Goal: Download file/media

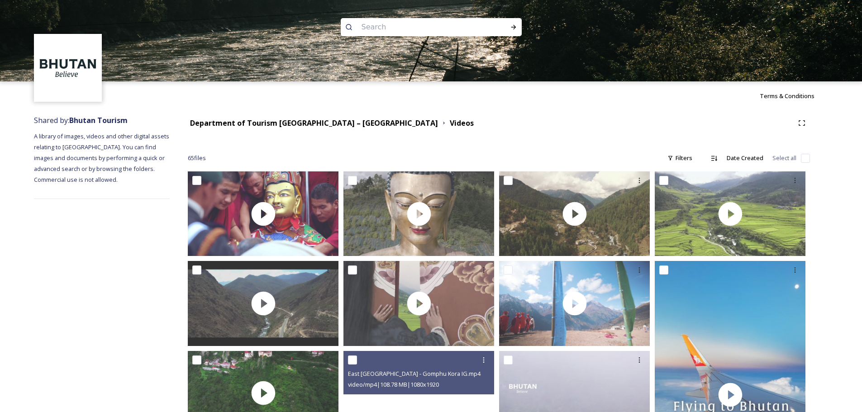
scroll to position [136, 0]
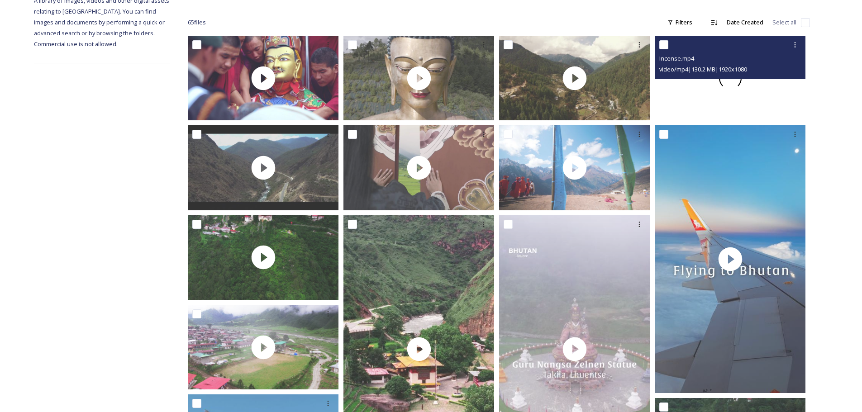
click at [734, 83] on span at bounding box center [730, 78] width 27 height 27
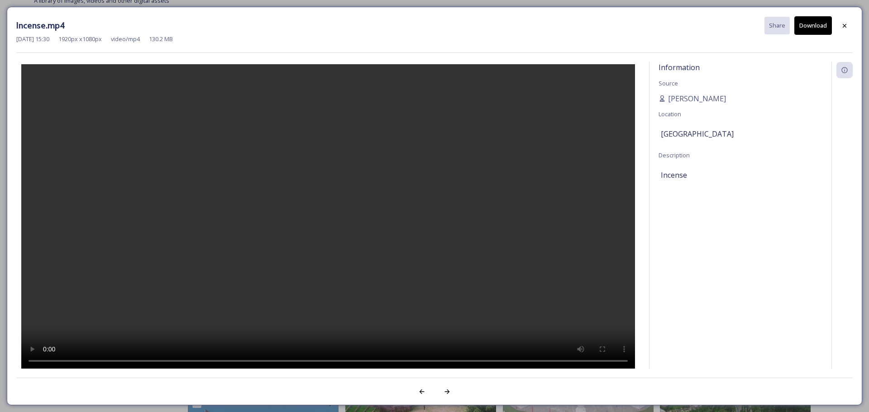
click at [811, 29] on button "Download" at bounding box center [814, 25] width 38 height 19
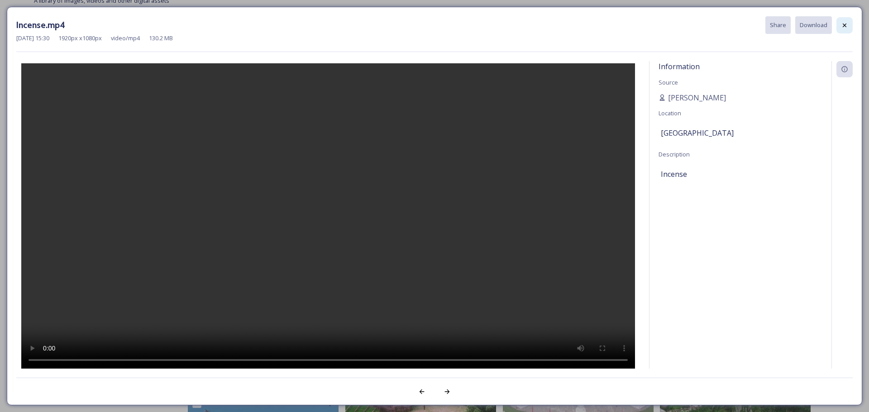
click at [842, 25] on icon at bounding box center [844, 25] width 7 height 7
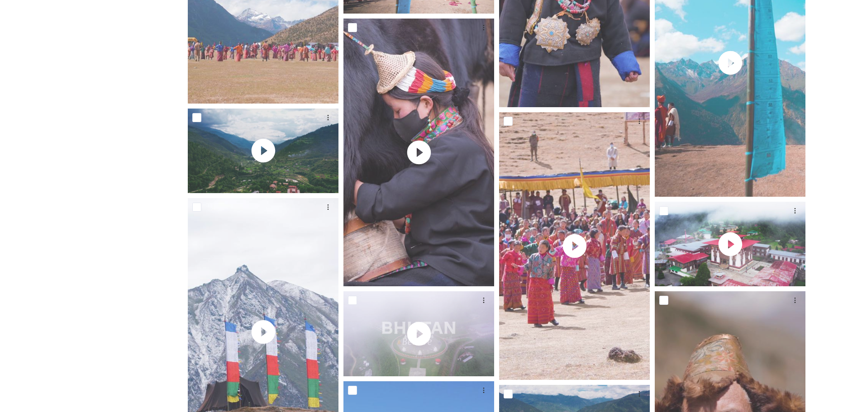
scroll to position [2154, 0]
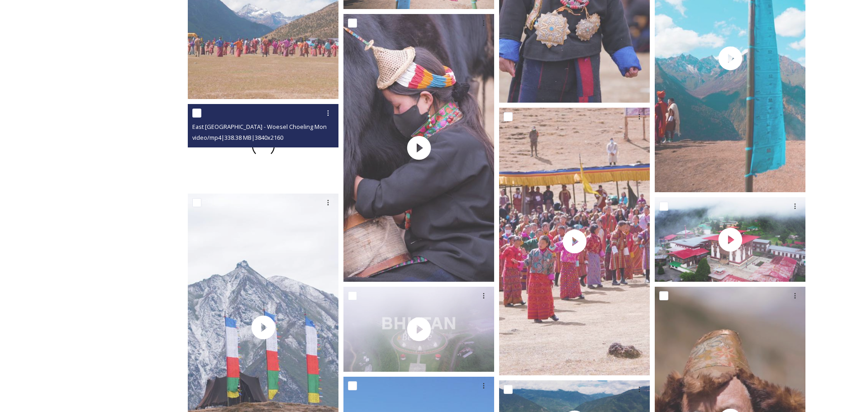
click at [266, 169] on div at bounding box center [263, 146] width 151 height 85
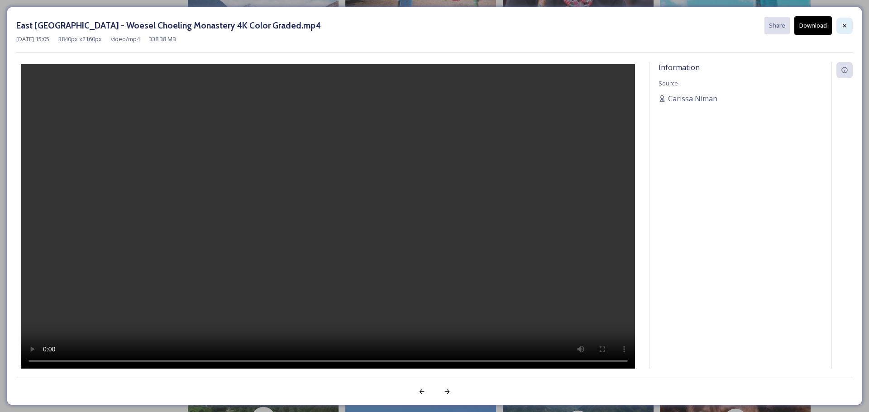
click at [842, 29] on icon at bounding box center [844, 25] width 7 height 7
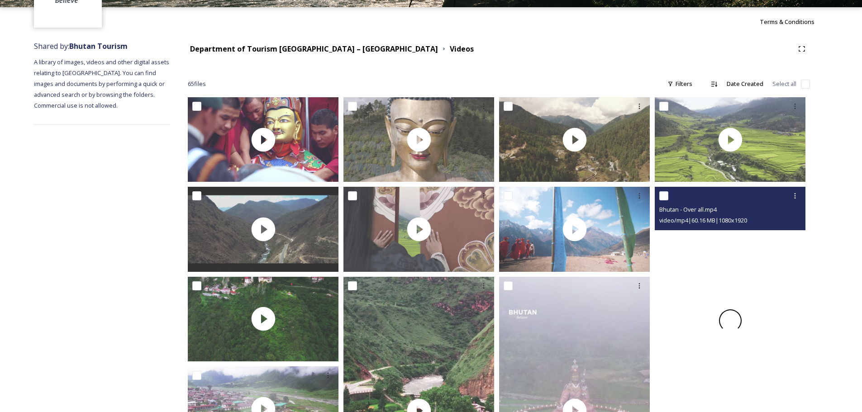
scroll to position [72, 0]
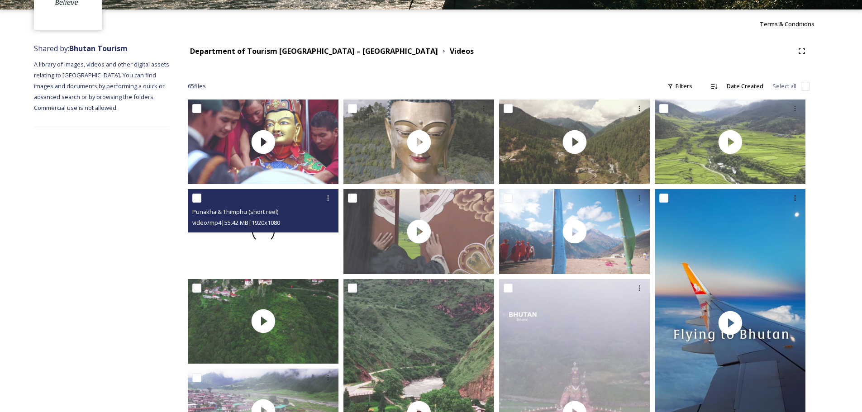
click at [297, 251] on div at bounding box center [263, 231] width 151 height 85
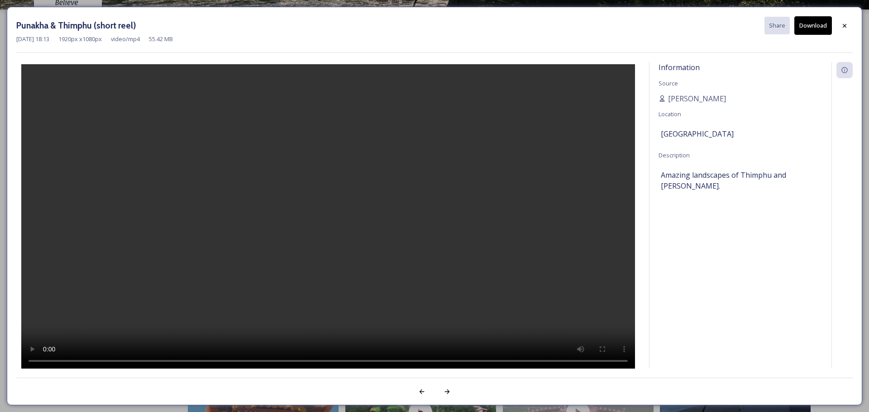
click at [255, 369] on div "[PERSON_NAME] & Thimphu (short reel) Share Download [DATE] 18:13 1920 px x 1080…" at bounding box center [435, 206] width 856 height 399
drag, startPoint x: 386, startPoint y: 237, endPoint x: 553, endPoint y: 194, distance: 171.9
click at [542, 198] on video at bounding box center [328, 217] width 614 height 307
click at [808, 25] on button "Download" at bounding box center [814, 25] width 38 height 19
click at [844, 33] on div at bounding box center [845, 26] width 16 height 16
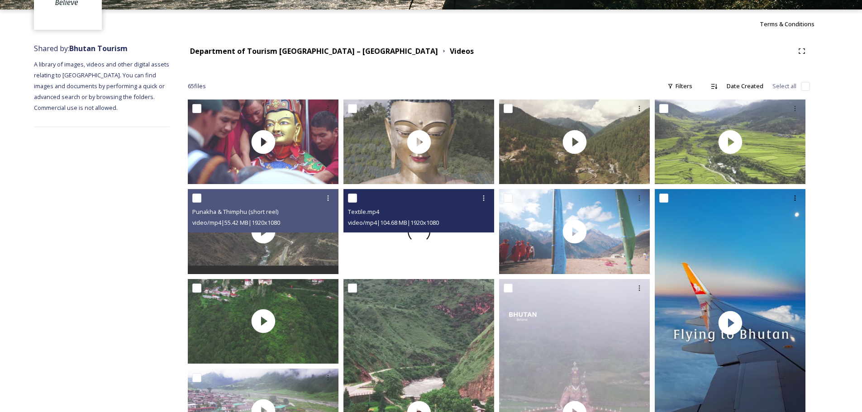
click at [459, 259] on div at bounding box center [419, 231] width 151 height 85
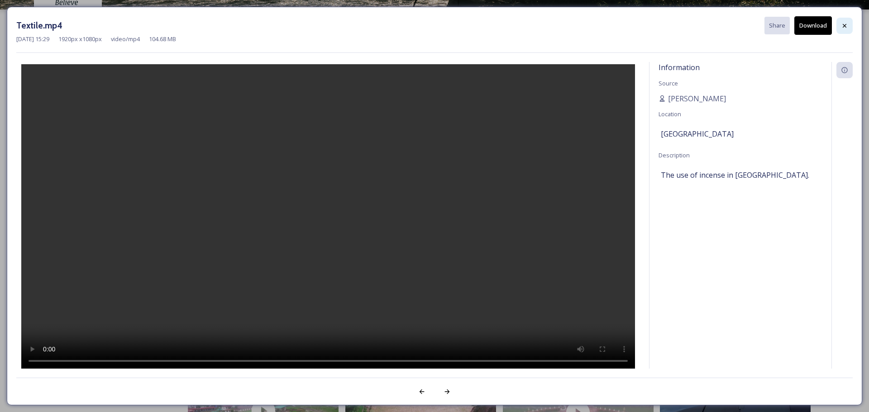
click at [842, 30] on div at bounding box center [845, 26] width 16 height 16
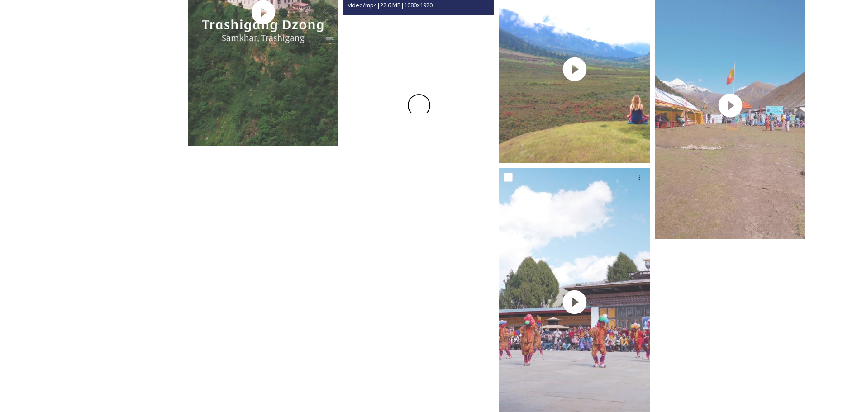
scroll to position [3150, 0]
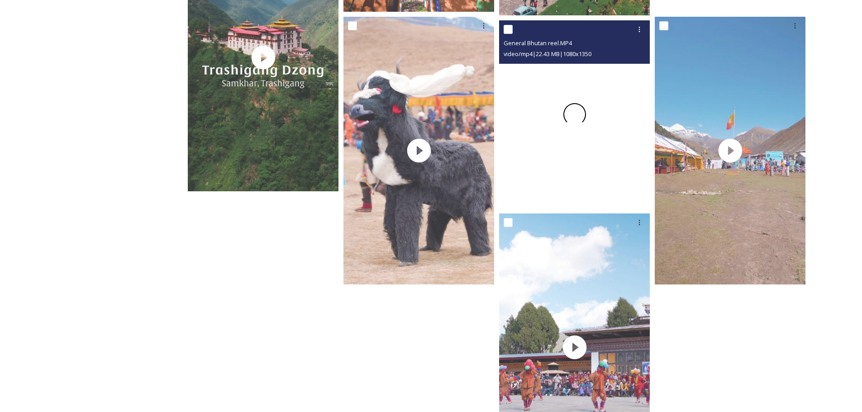
click at [600, 177] on div at bounding box center [574, 114] width 151 height 188
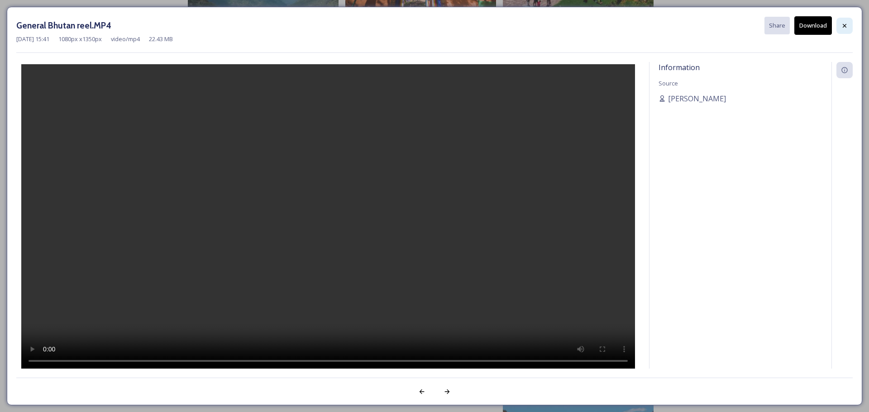
click at [843, 24] on icon at bounding box center [845, 26] width 4 height 4
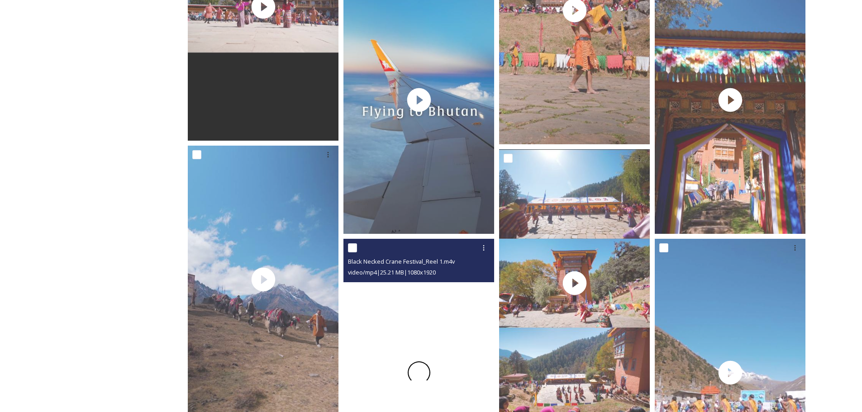
scroll to position [1566, 0]
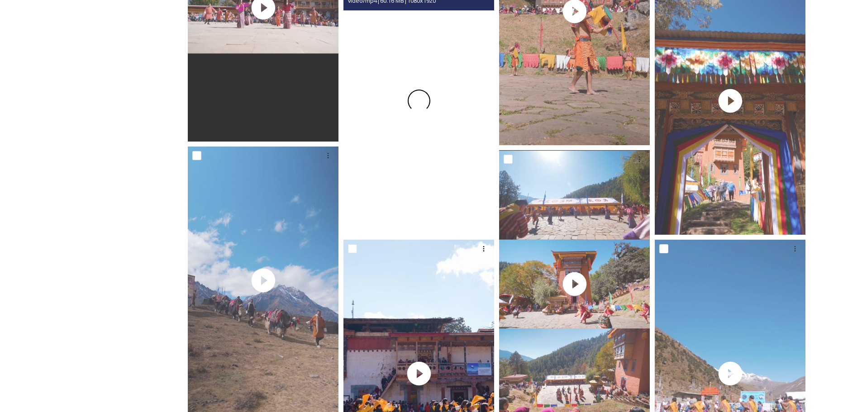
click at [443, 209] on div at bounding box center [419, 101] width 151 height 268
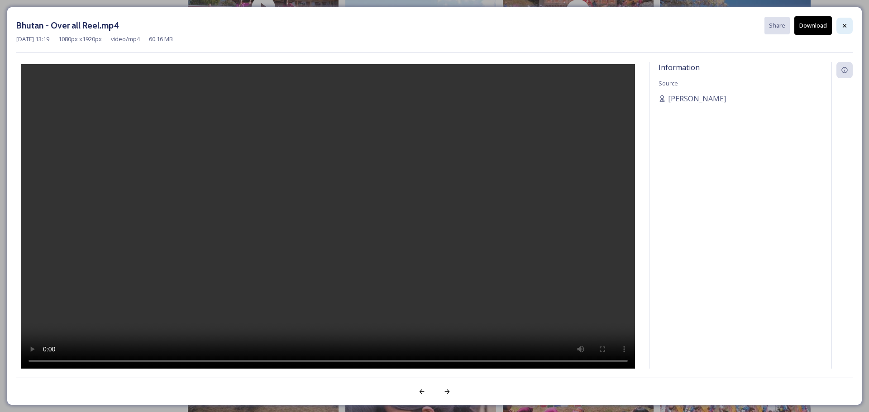
click at [844, 27] on icon at bounding box center [844, 25] width 7 height 7
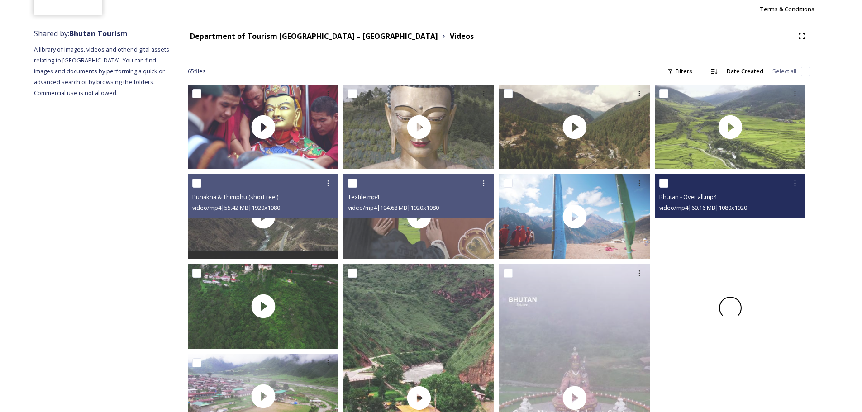
scroll to position [72, 0]
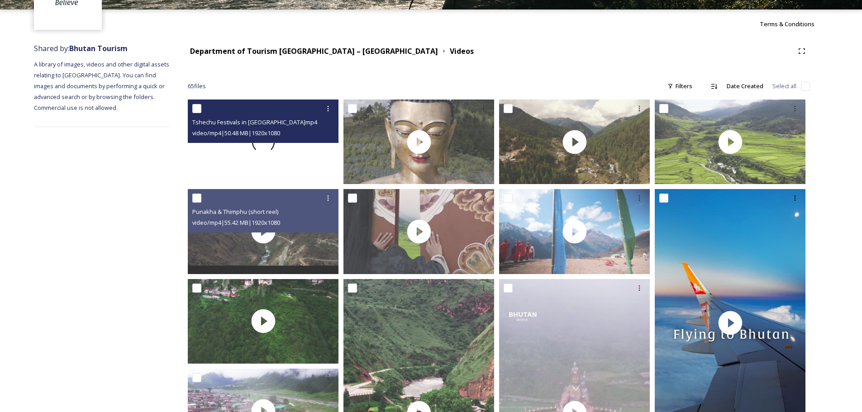
click at [294, 158] on div at bounding box center [263, 142] width 151 height 85
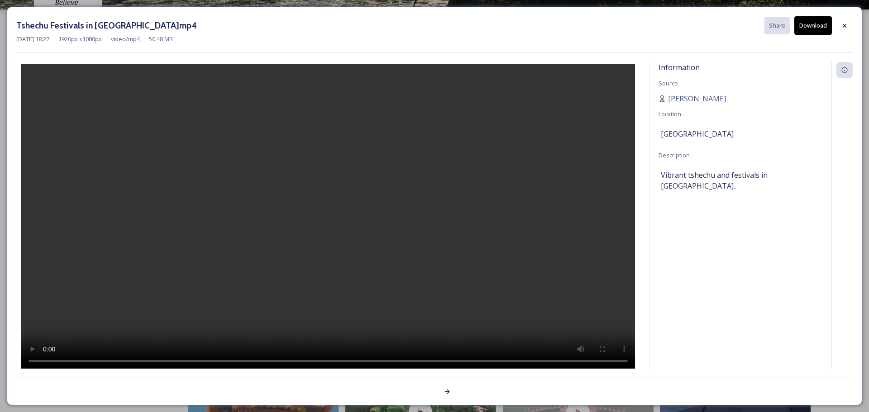
click at [129, 359] on video at bounding box center [328, 217] width 614 height 307
click at [842, 25] on icon at bounding box center [844, 25] width 7 height 7
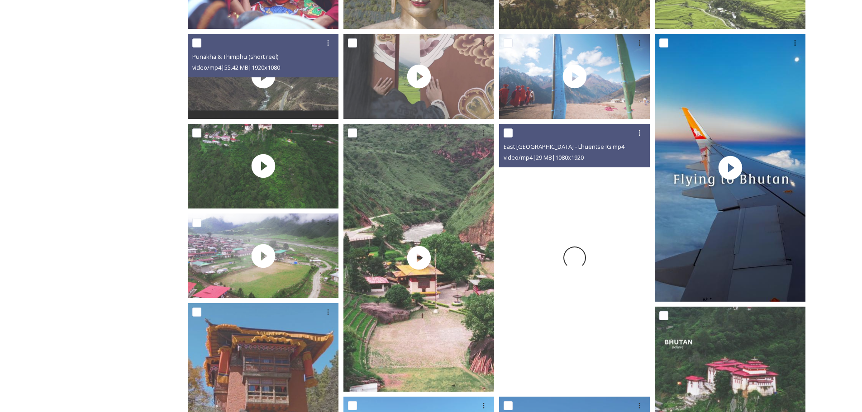
scroll to position [136, 0]
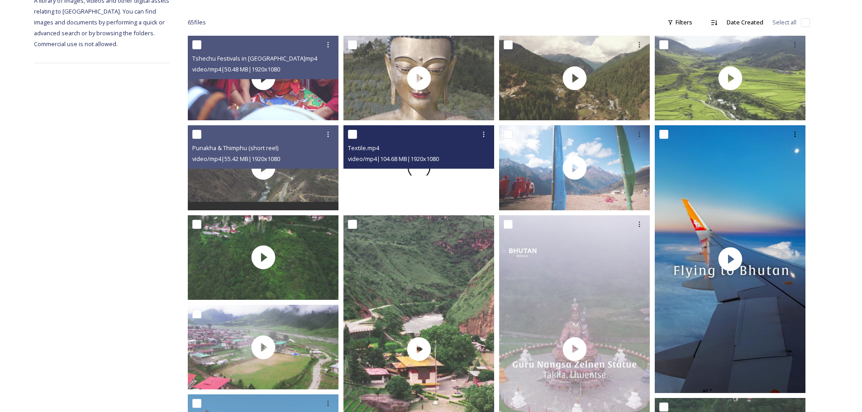
click at [390, 182] on div at bounding box center [419, 167] width 151 height 85
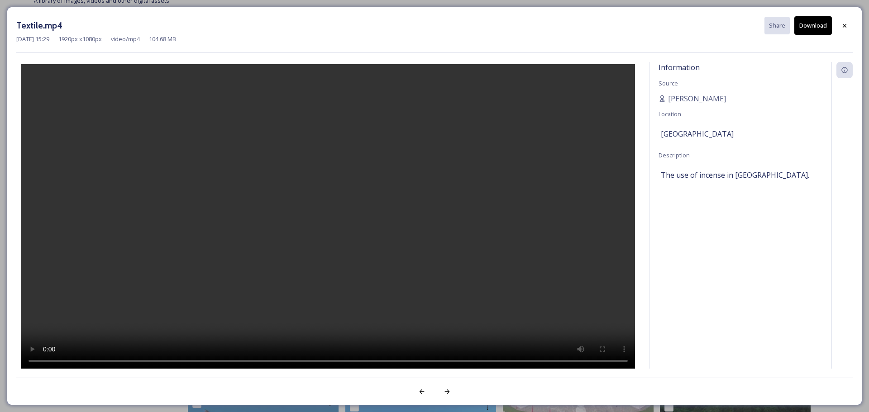
click at [226, 246] on video at bounding box center [328, 217] width 614 height 307
click at [454, 194] on video at bounding box center [328, 217] width 614 height 307
click at [443, 187] on video at bounding box center [328, 217] width 614 height 307
click at [842, 21] on div at bounding box center [845, 26] width 16 height 16
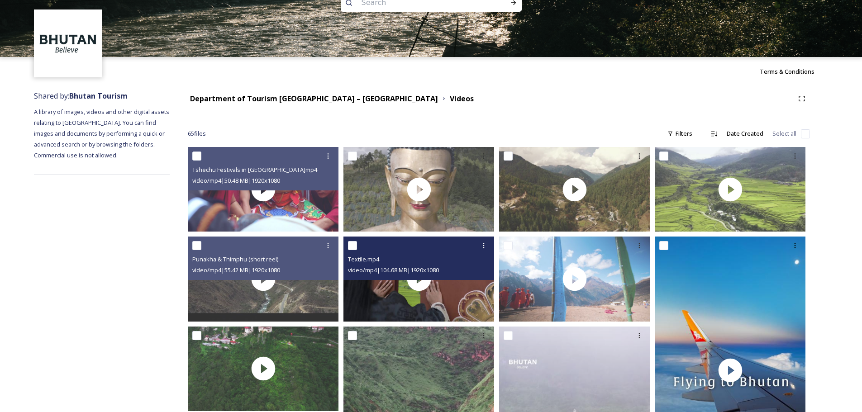
scroll to position [0, 0]
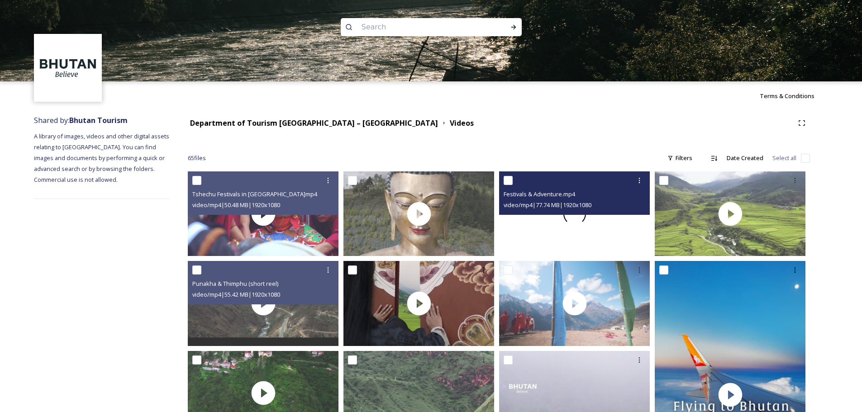
click at [529, 235] on div at bounding box center [574, 214] width 151 height 85
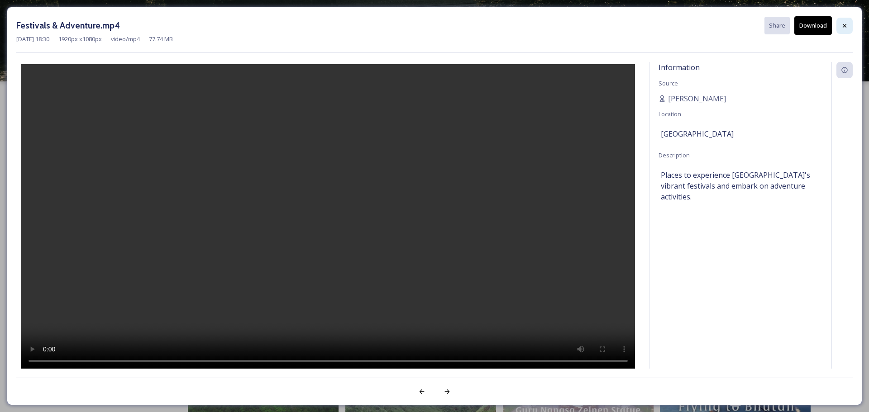
click at [845, 28] on icon at bounding box center [844, 25] width 7 height 7
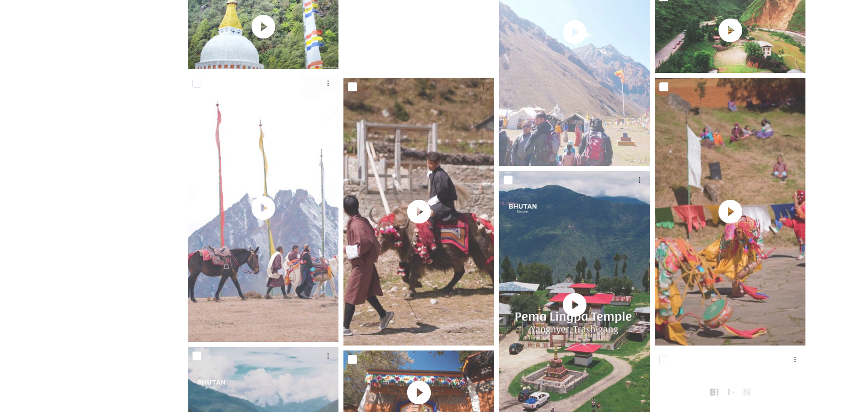
scroll to position [2607, 0]
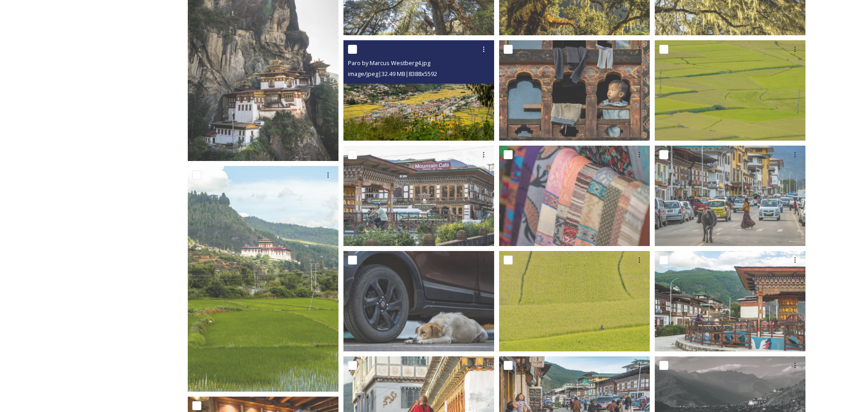
scroll to position [181, 0]
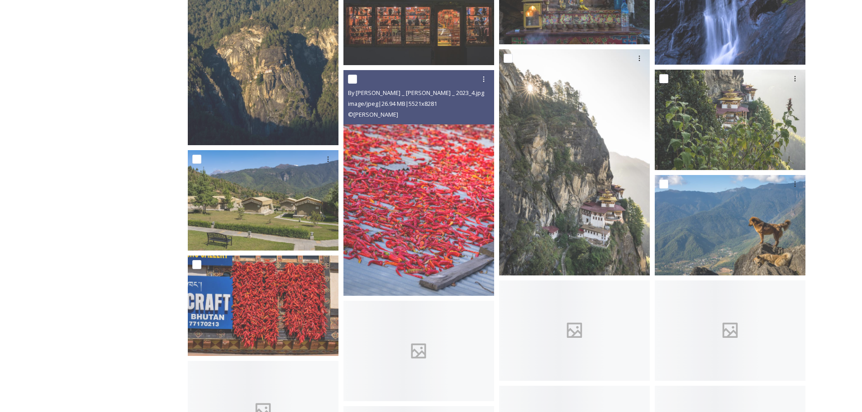
scroll to position [1494, 0]
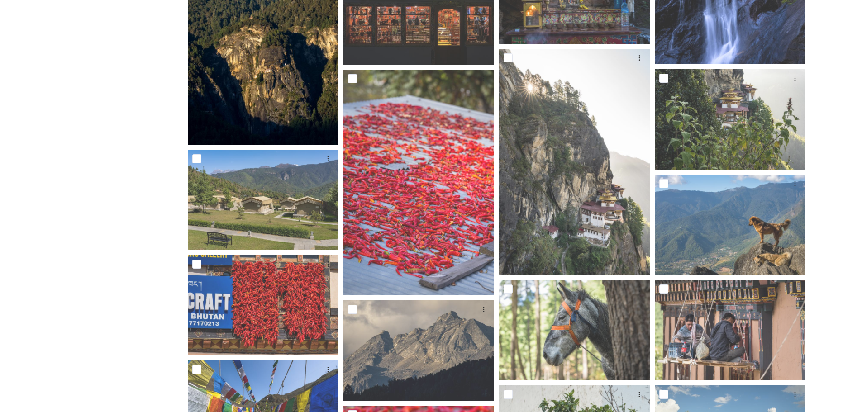
click at [279, 91] on img at bounding box center [263, 32] width 151 height 226
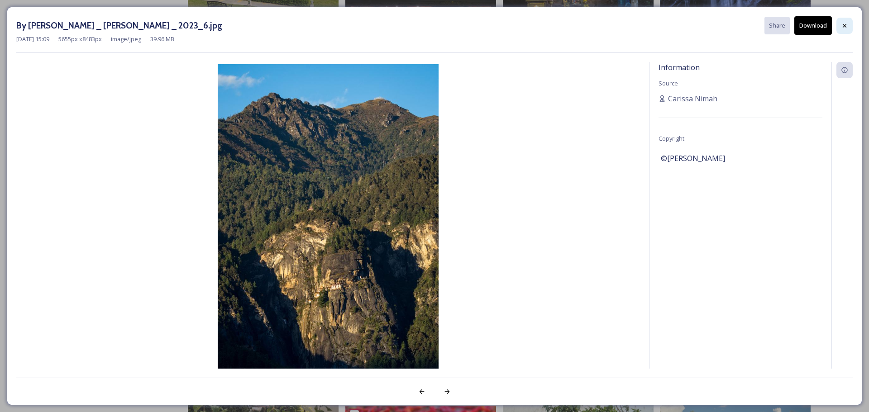
click at [843, 29] on icon at bounding box center [844, 25] width 7 height 7
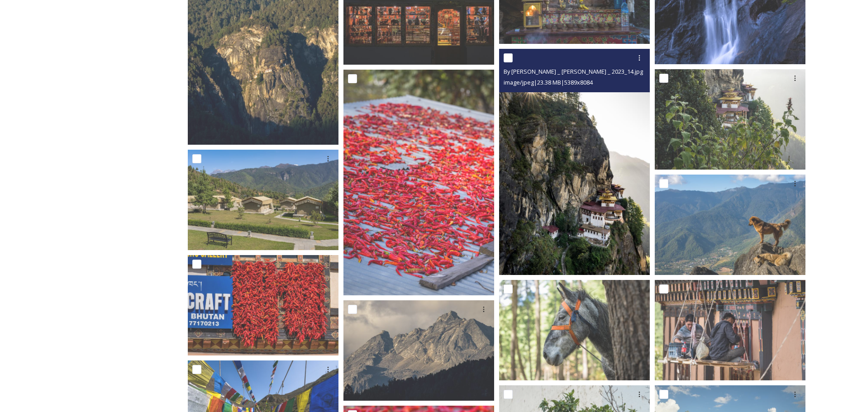
click at [597, 187] on img at bounding box center [574, 162] width 151 height 226
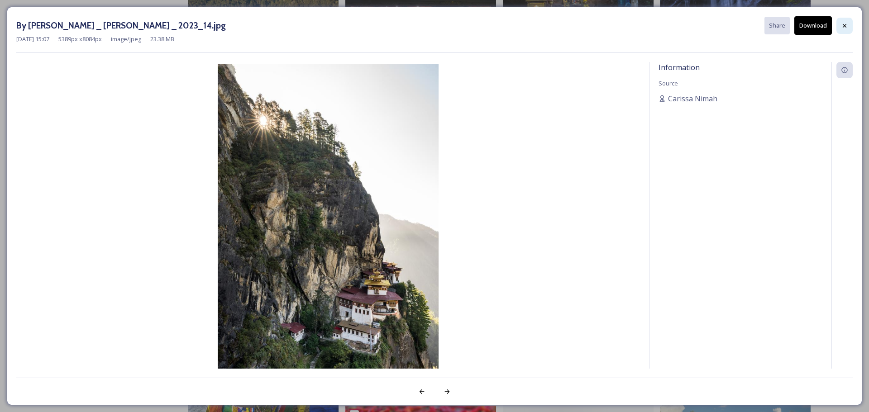
click at [842, 27] on icon at bounding box center [844, 25] width 7 height 7
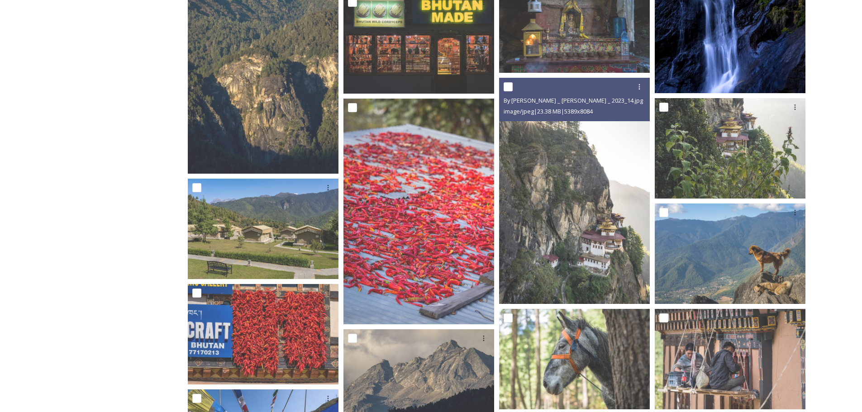
scroll to position [1449, 0]
